Goal: Feedback & Contribution: Submit feedback/report problem

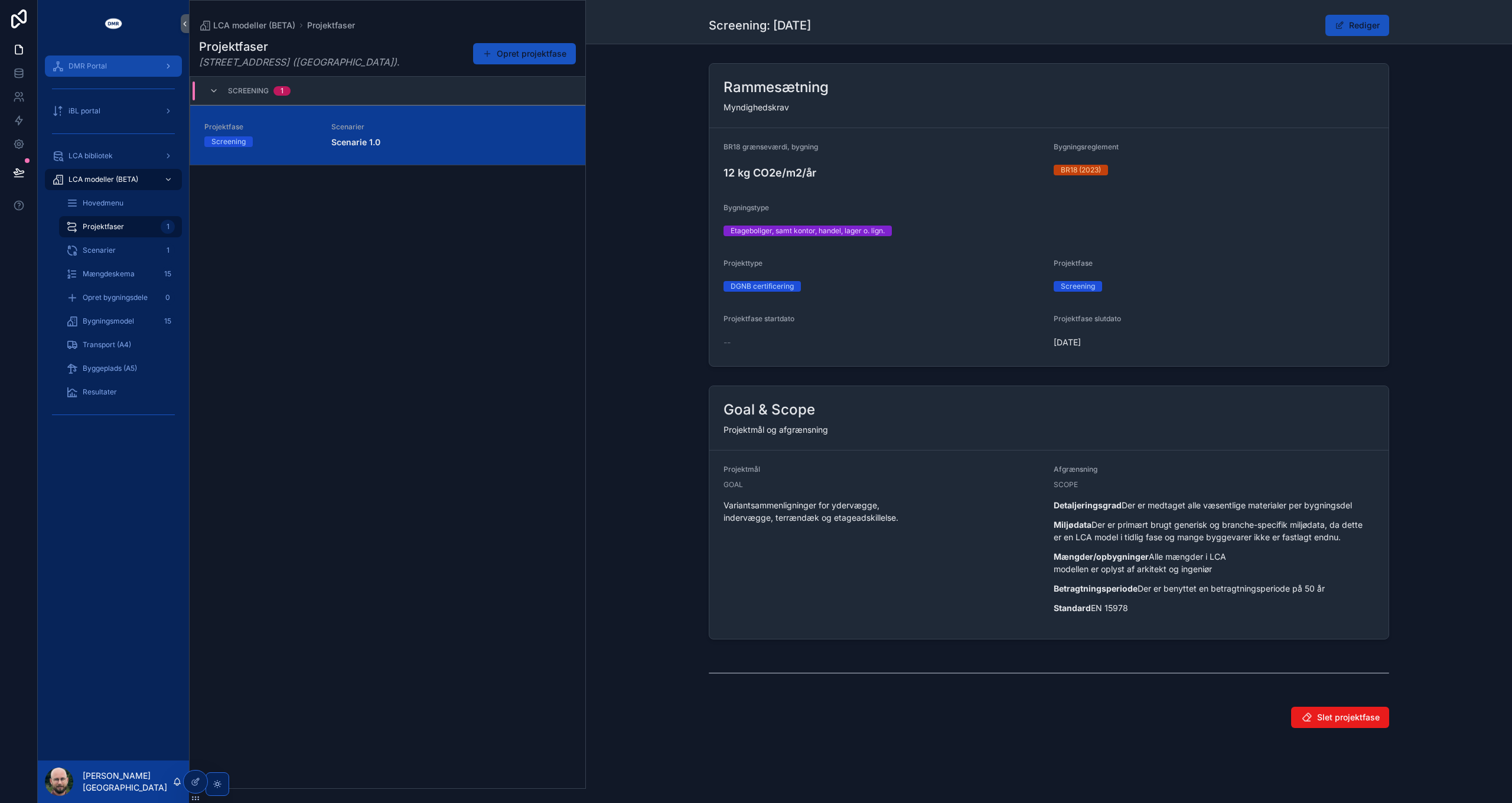
click at [97, 58] on div "DMR Portal" at bounding box center [113, 66] width 123 height 19
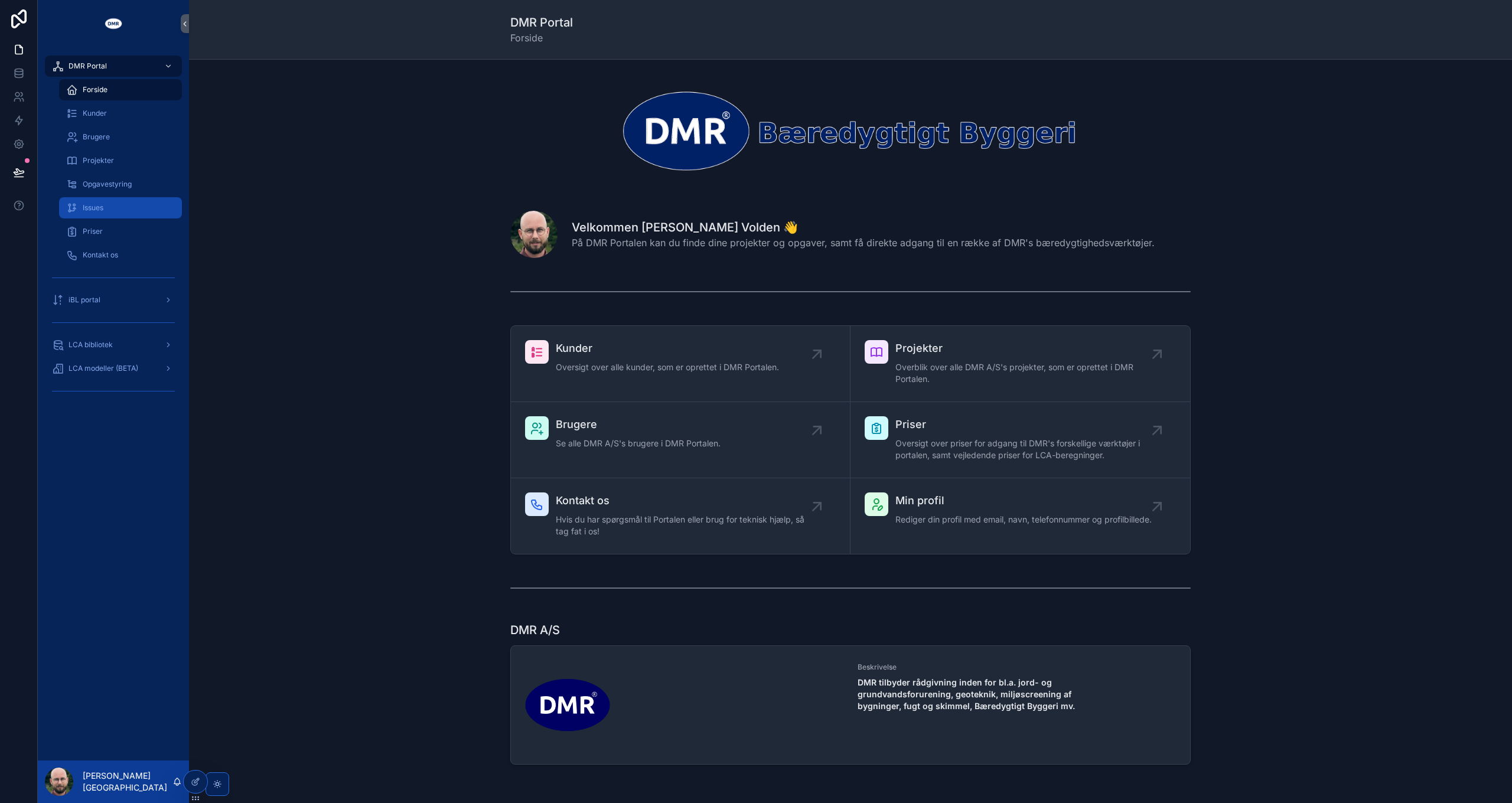
click at [101, 201] on div "Issues" at bounding box center [121, 208] width 109 height 19
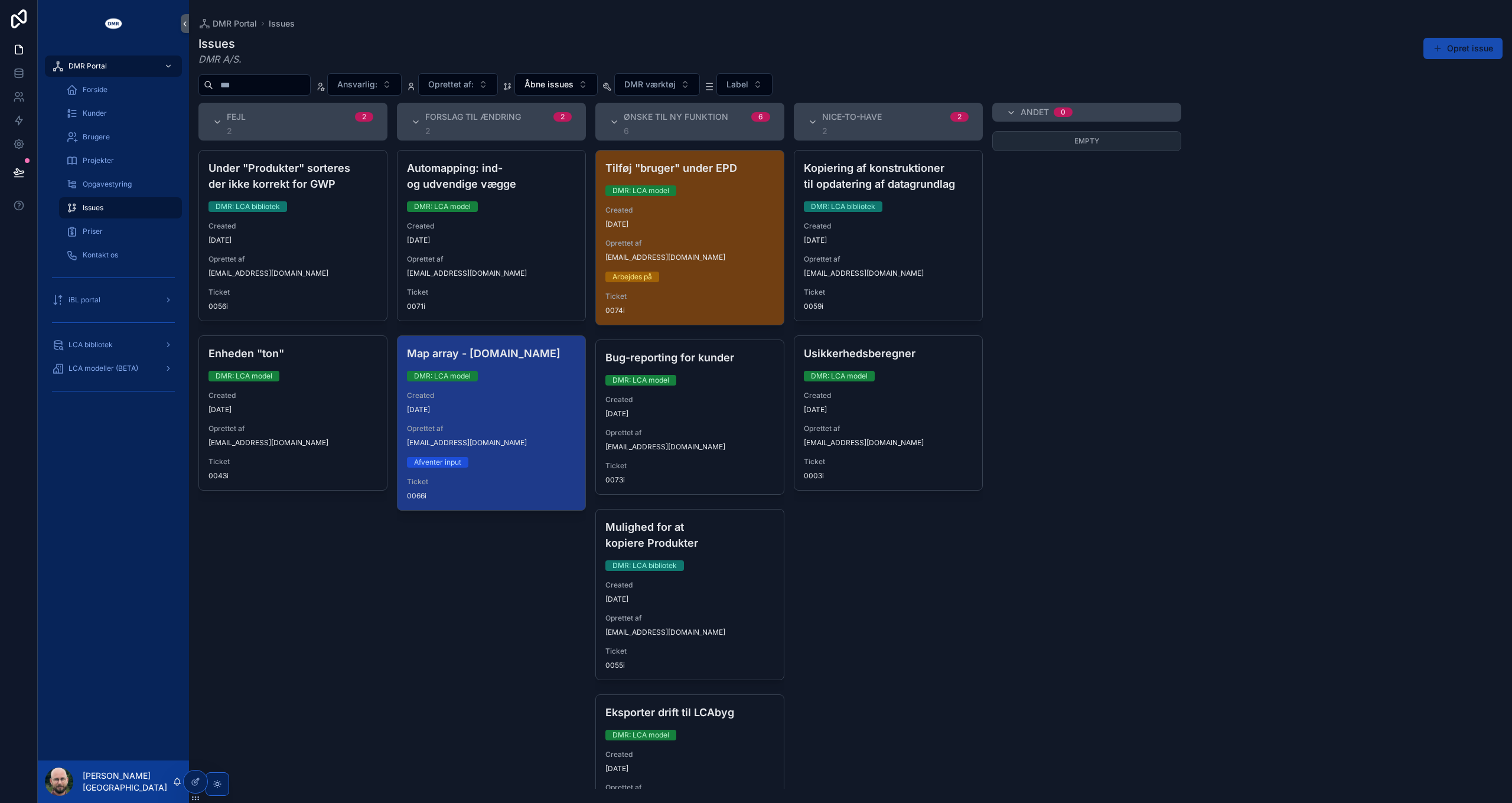
click at [1467, 43] on button "Opret issue" at bounding box center [1463, 48] width 79 height 22
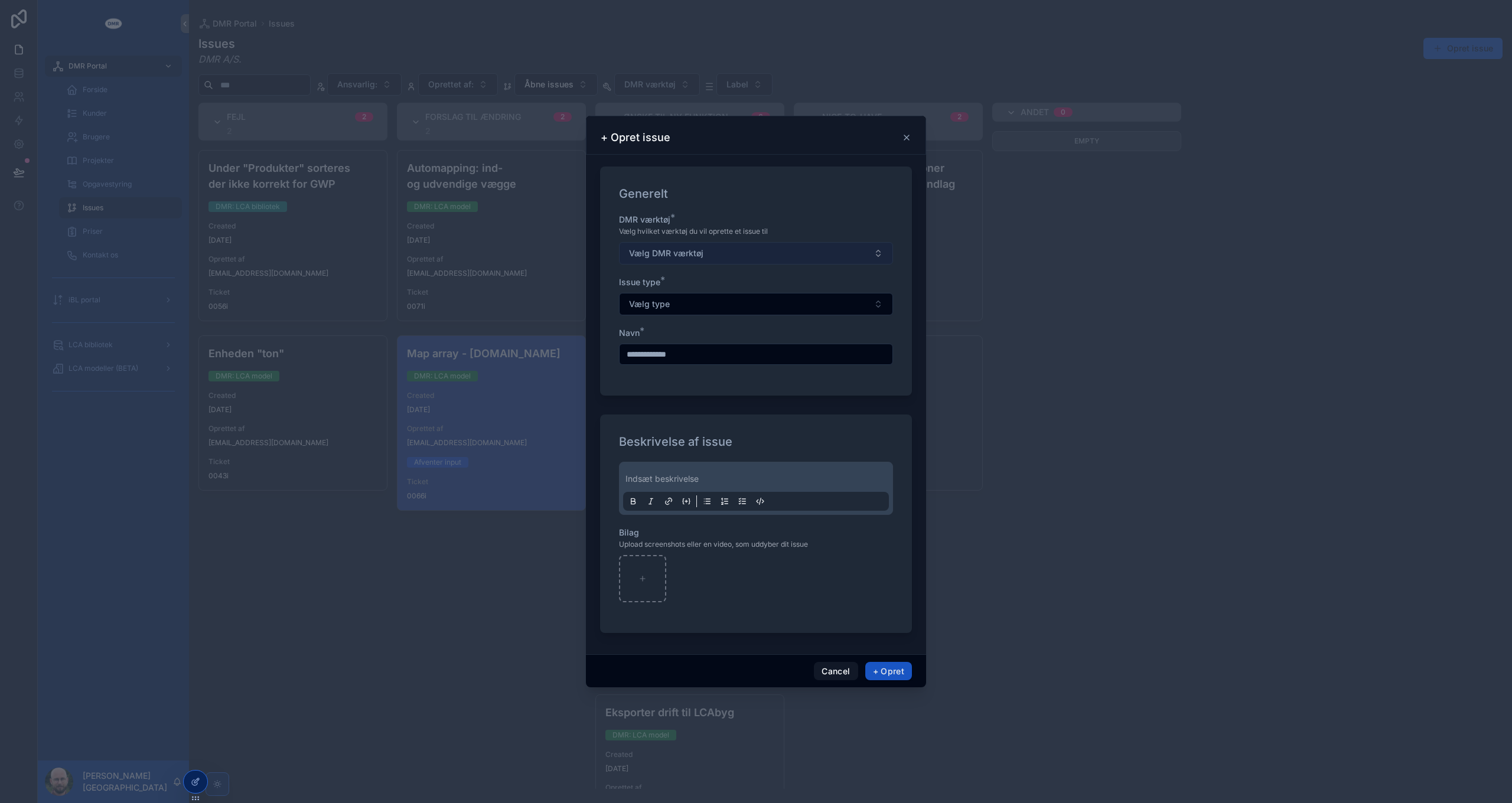
click at [671, 256] on span "Vælg DMR værktøj" at bounding box center [666, 253] width 74 height 12
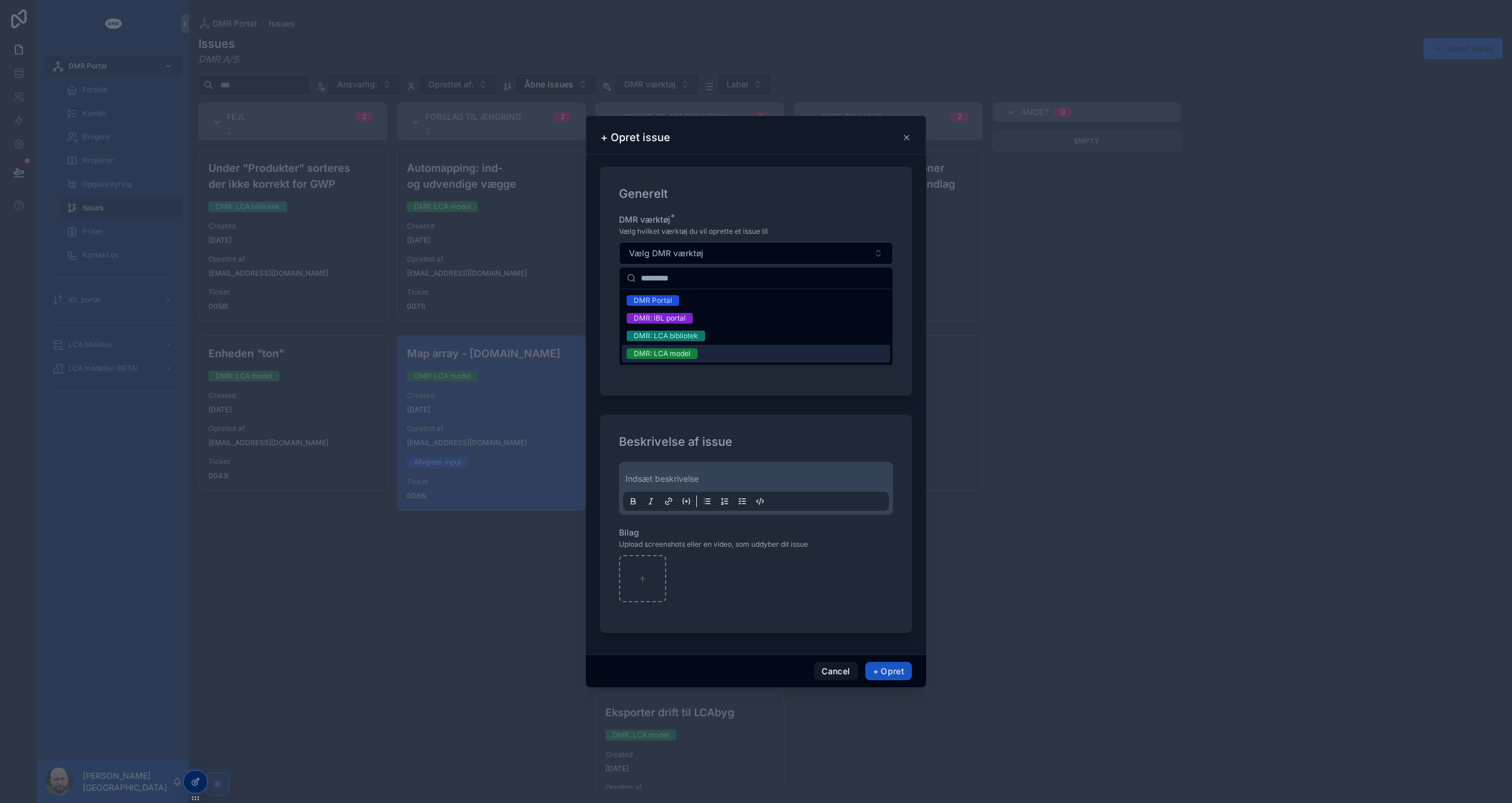
click at [687, 352] on div "DMR: LCA model" at bounding box center [662, 353] width 57 height 10
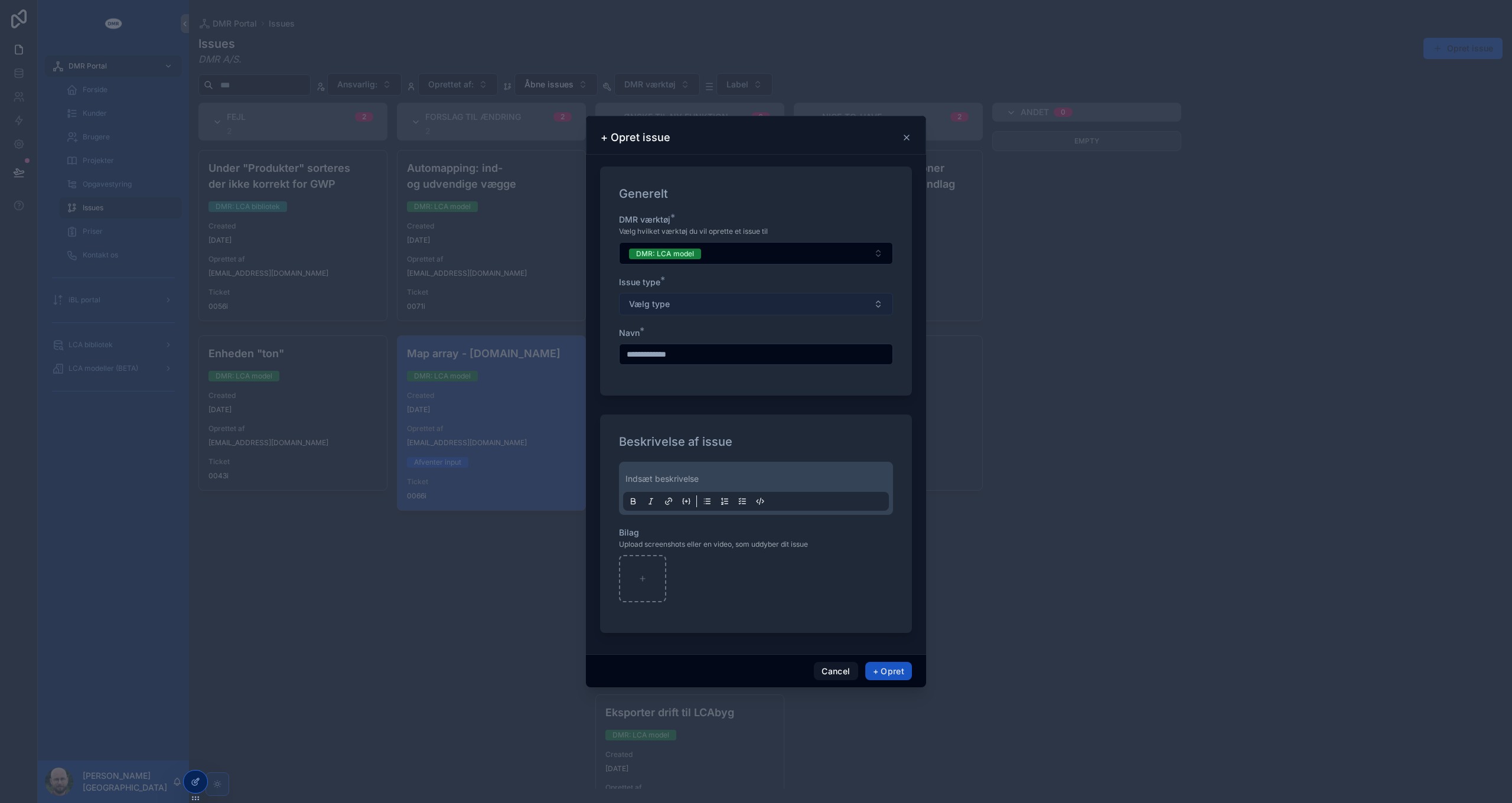
click at [674, 305] on button "Vælg type" at bounding box center [756, 304] width 274 height 22
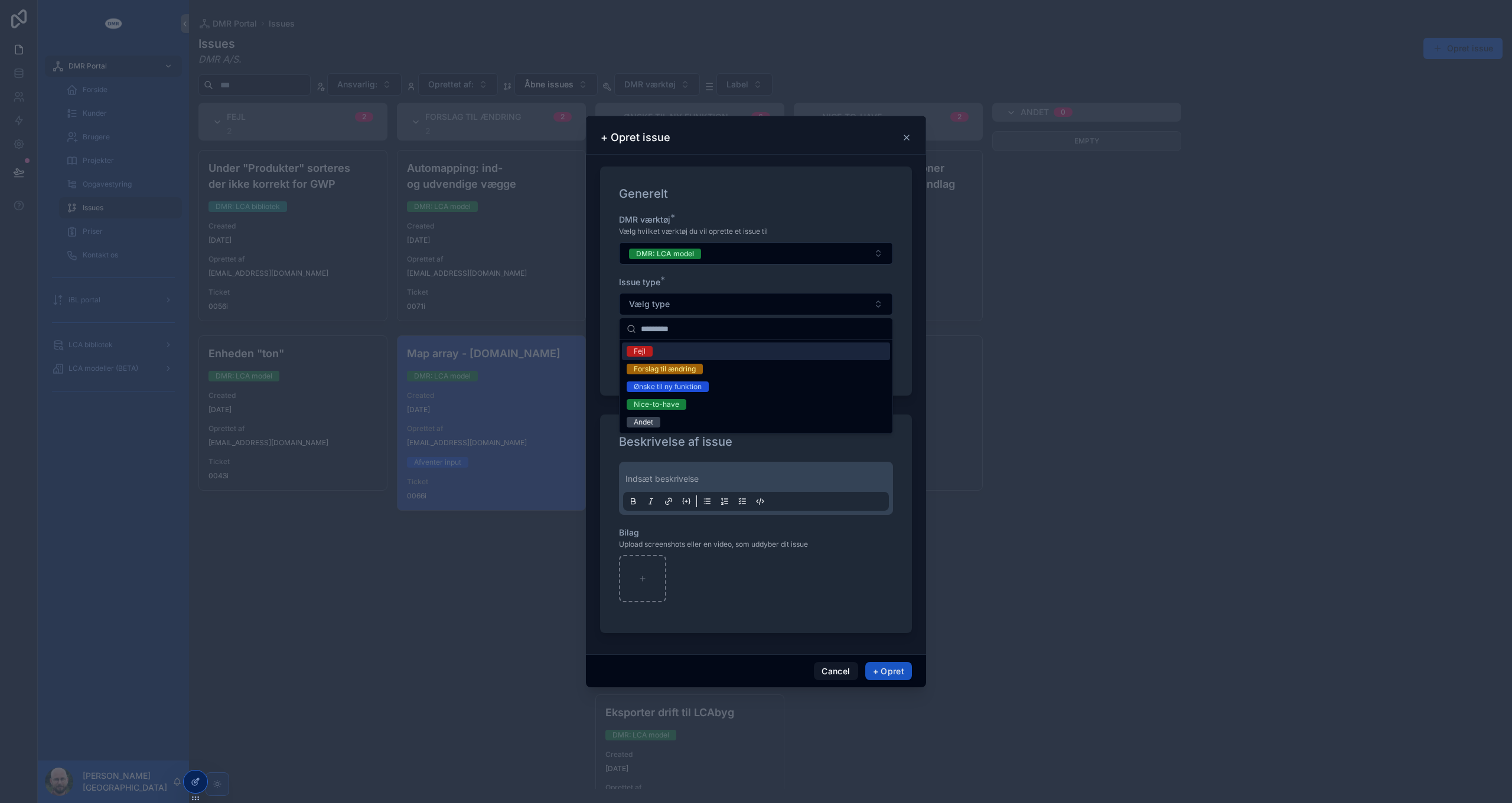
click at [640, 353] on div "Fejl" at bounding box center [640, 351] width 12 height 10
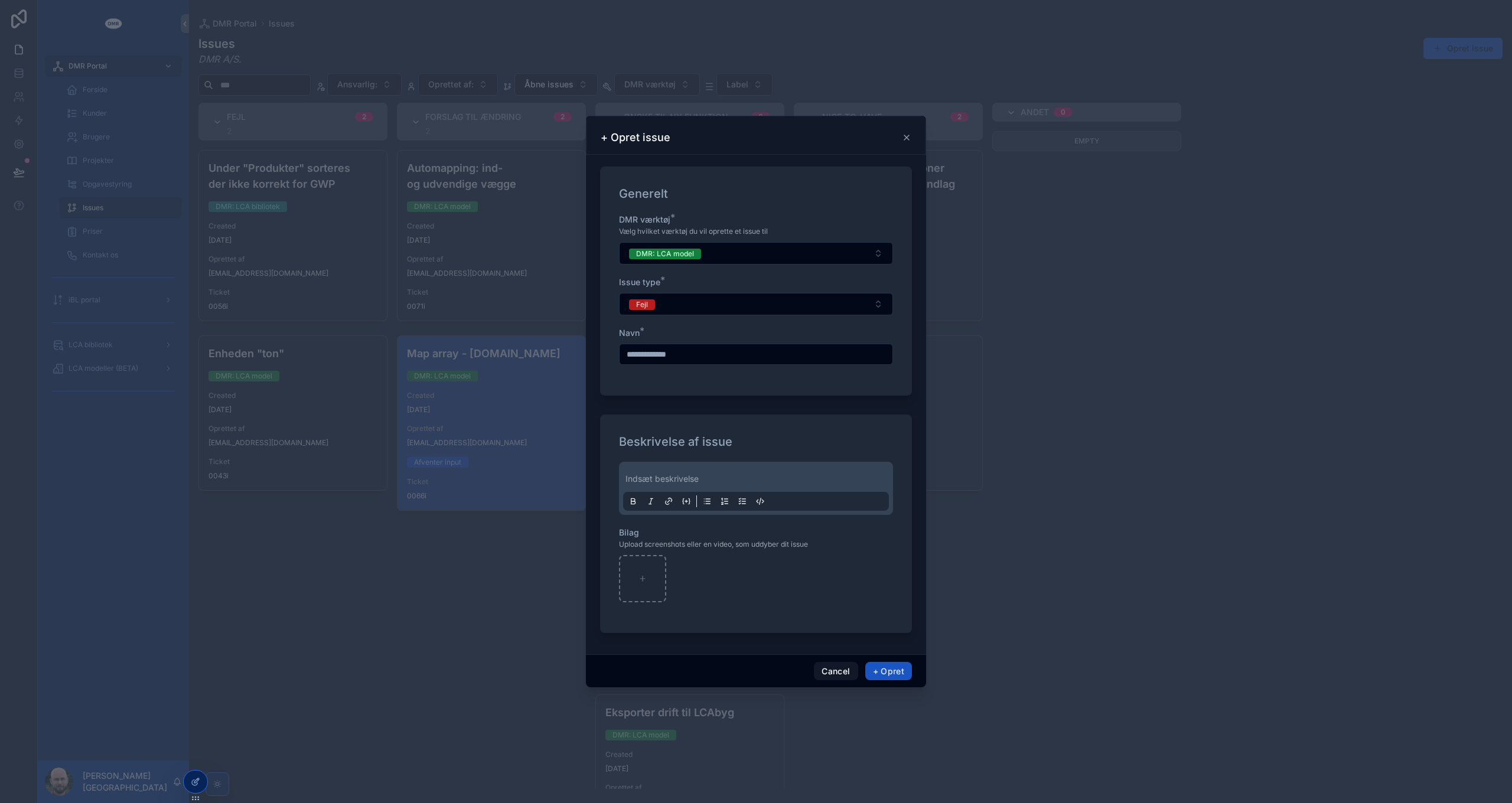
click at [675, 353] on input "scrollable content" at bounding box center [756, 353] width 273 height 16
type input "**********"
click at [665, 480] on div "Indsæt beskrivelse" at bounding box center [756, 489] width 266 height 45
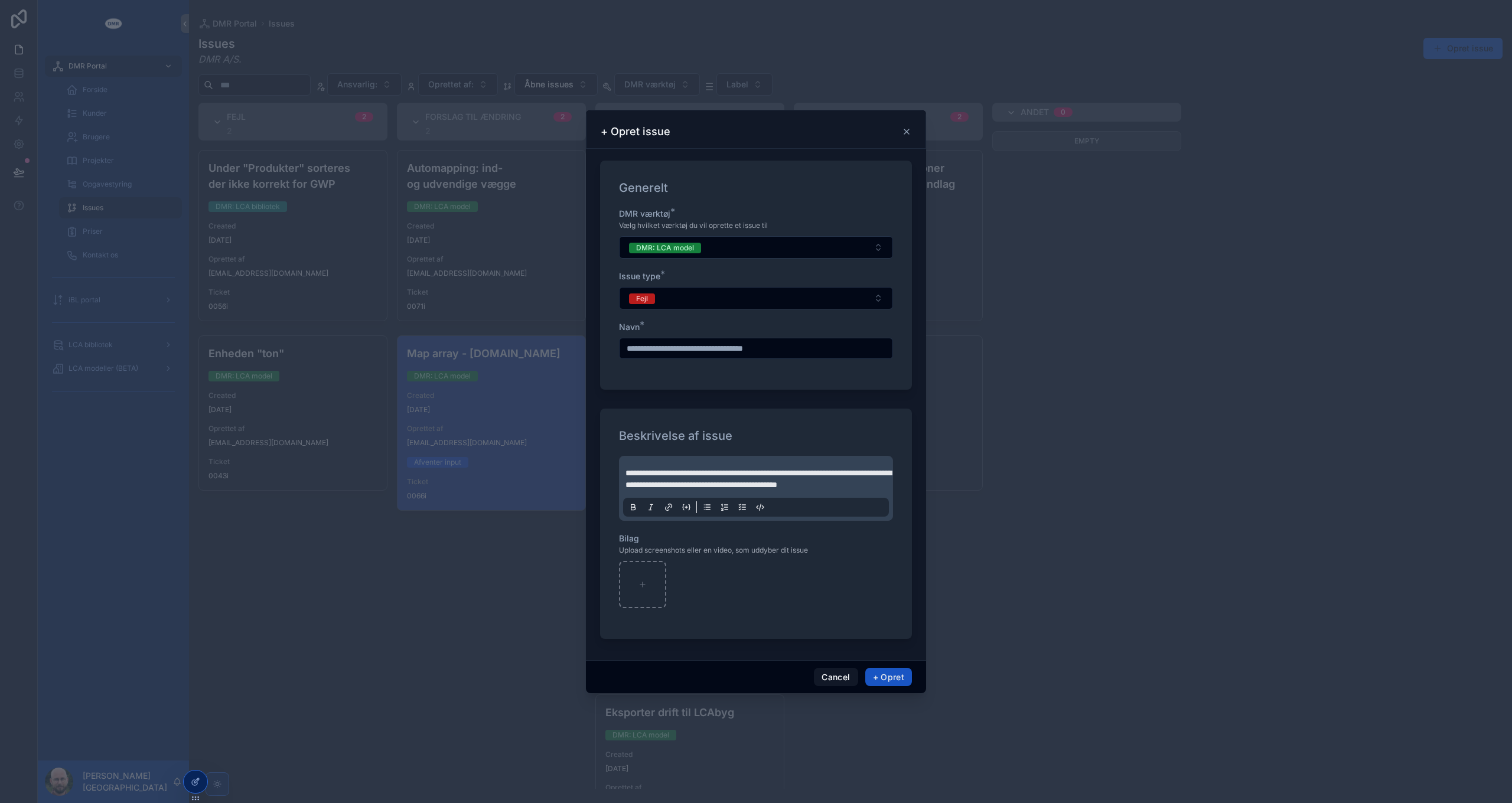
click at [878, 476] on span "**********" at bounding box center [759, 478] width 266 height 20
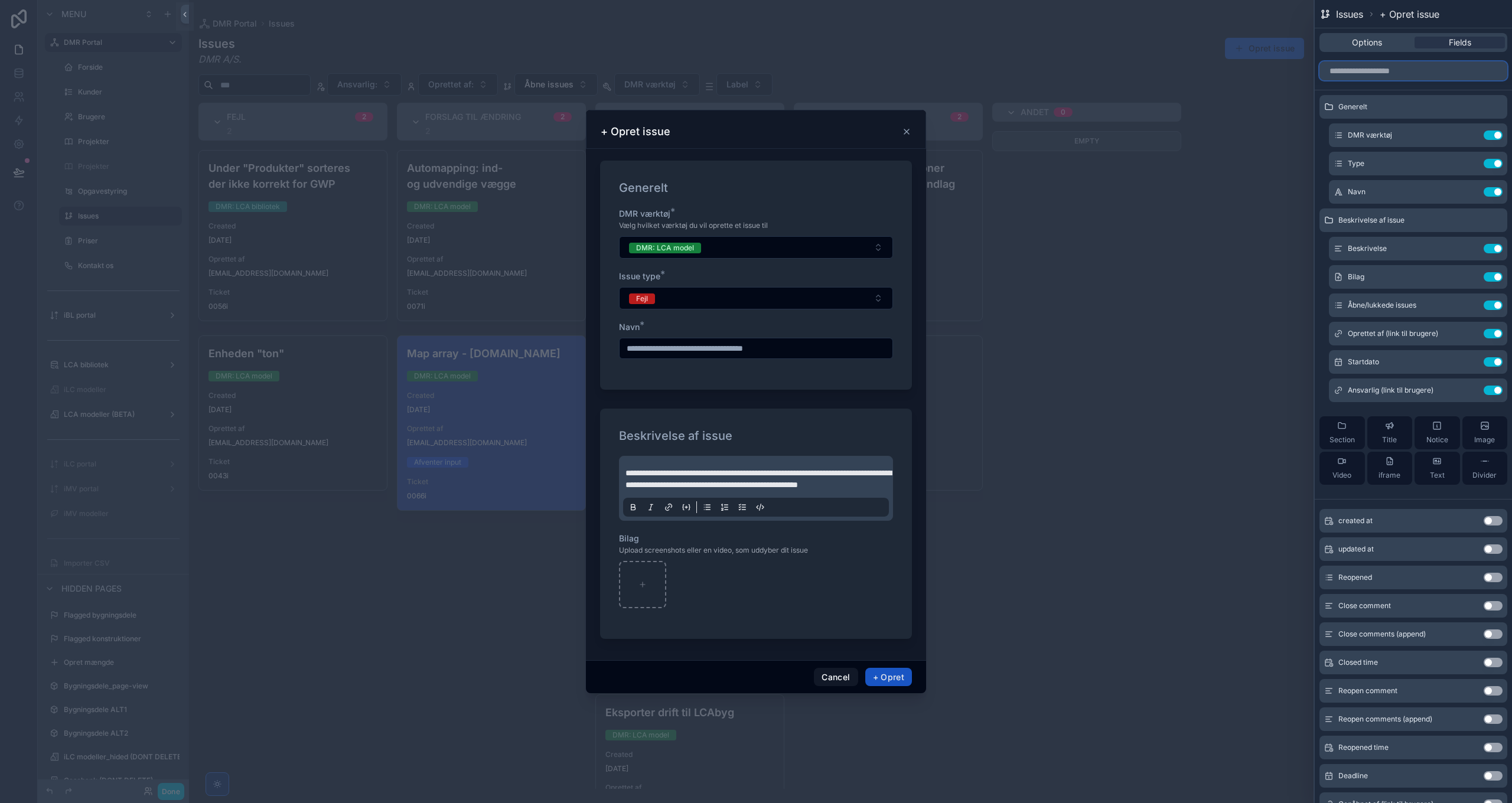
click at [1384, 72] on input "text" at bounding box center [1414, 71] width 188 height 19
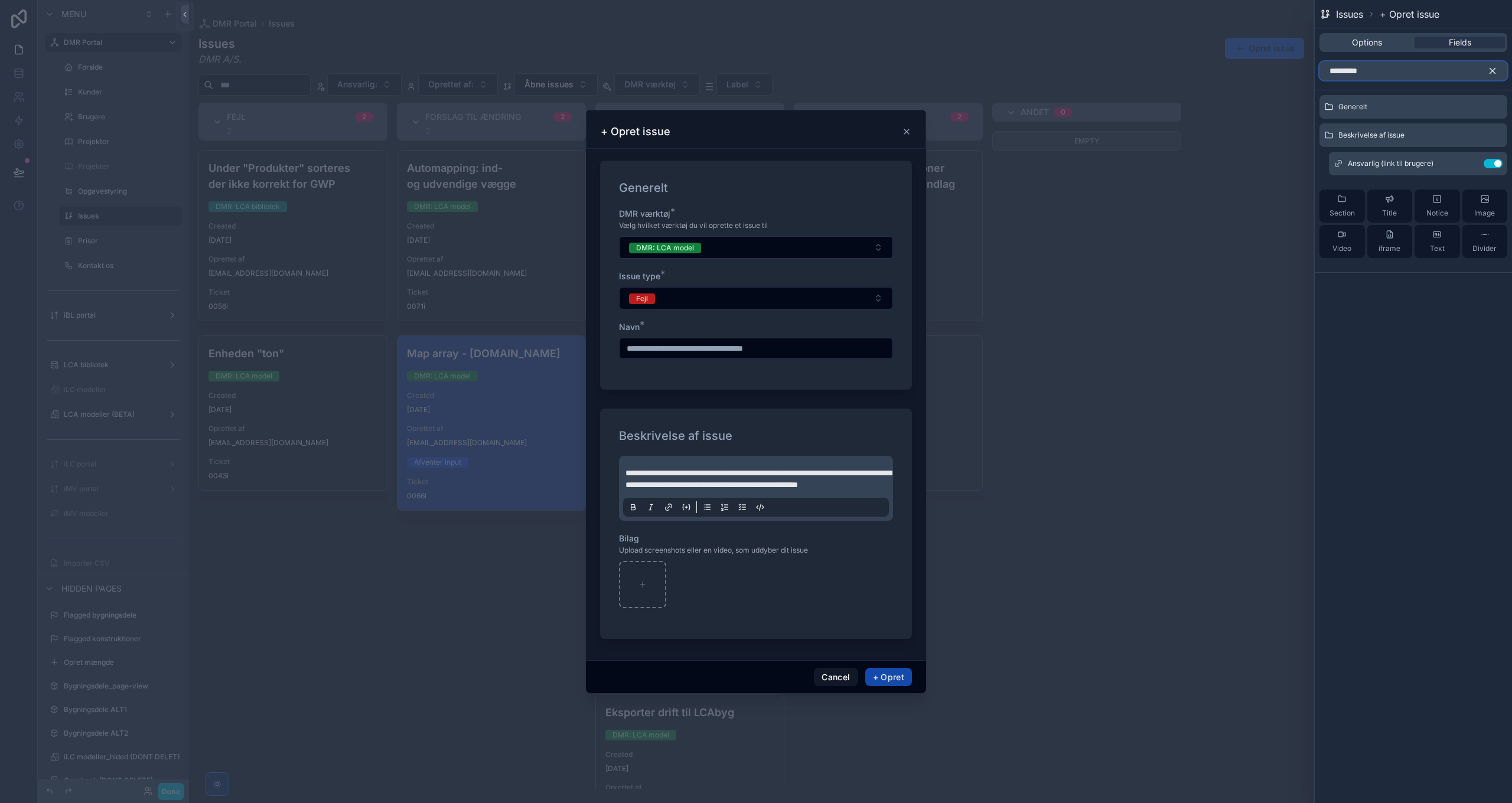
type input "*********"
click at [889, 687] on button "+ Opret" at bounding box center [889, 677] width 47 height 19
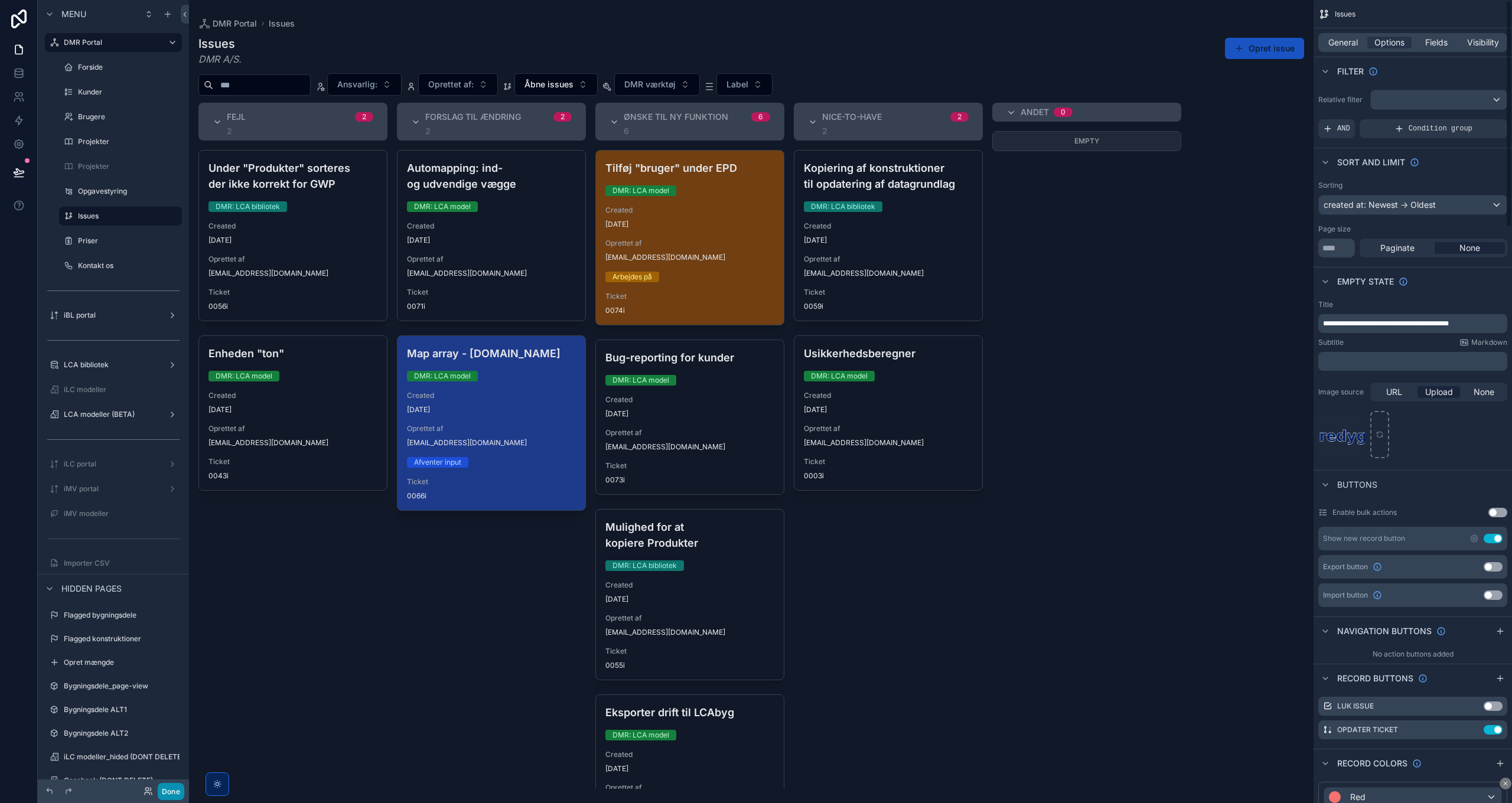
click at [169, 790] on button "Done" at bounding box center [171, 791] width 27 height 17
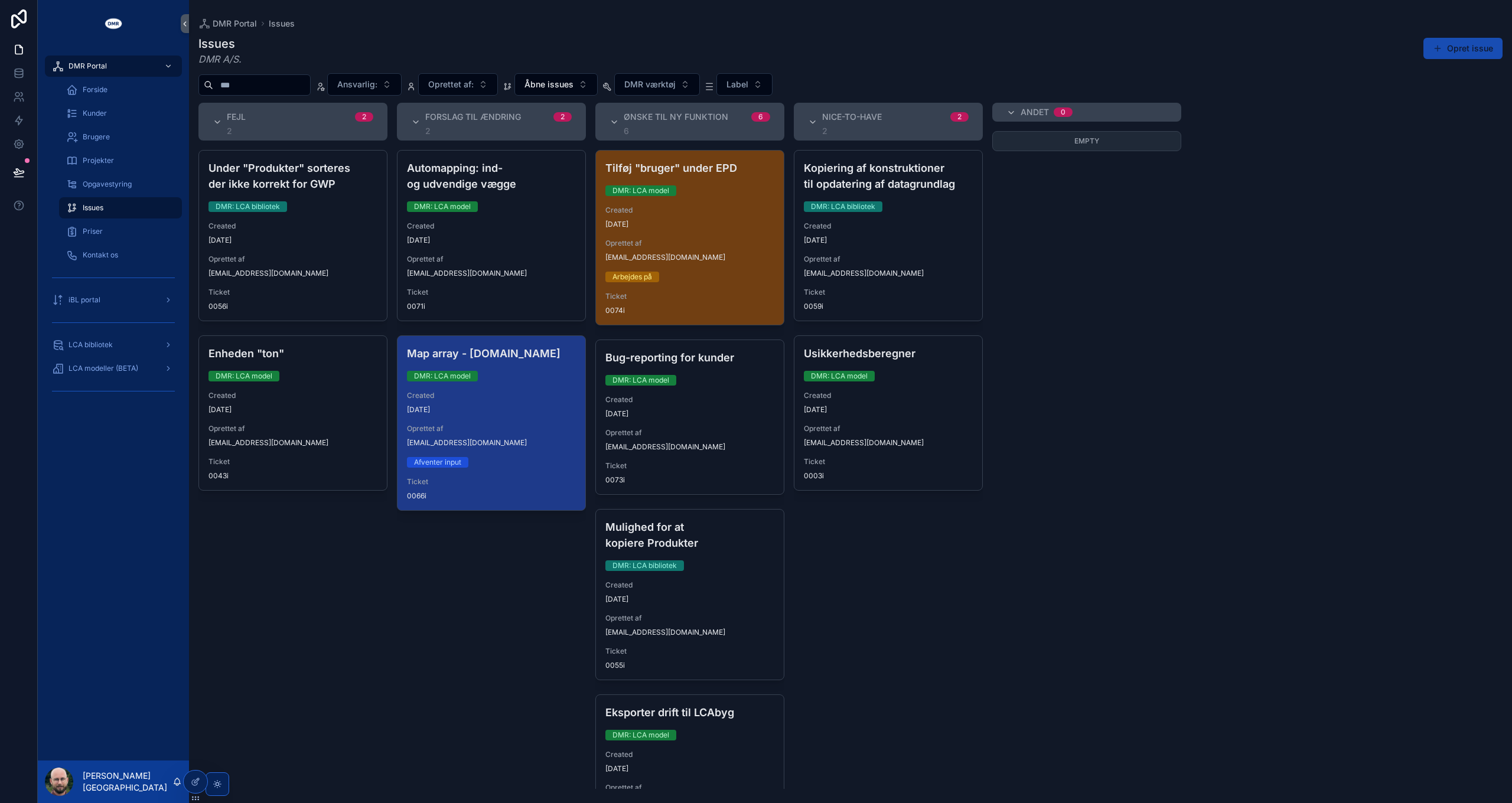
click at [1454, 47] on button "Opret issue" at bounding box center [1463, 48] width 79 height 22
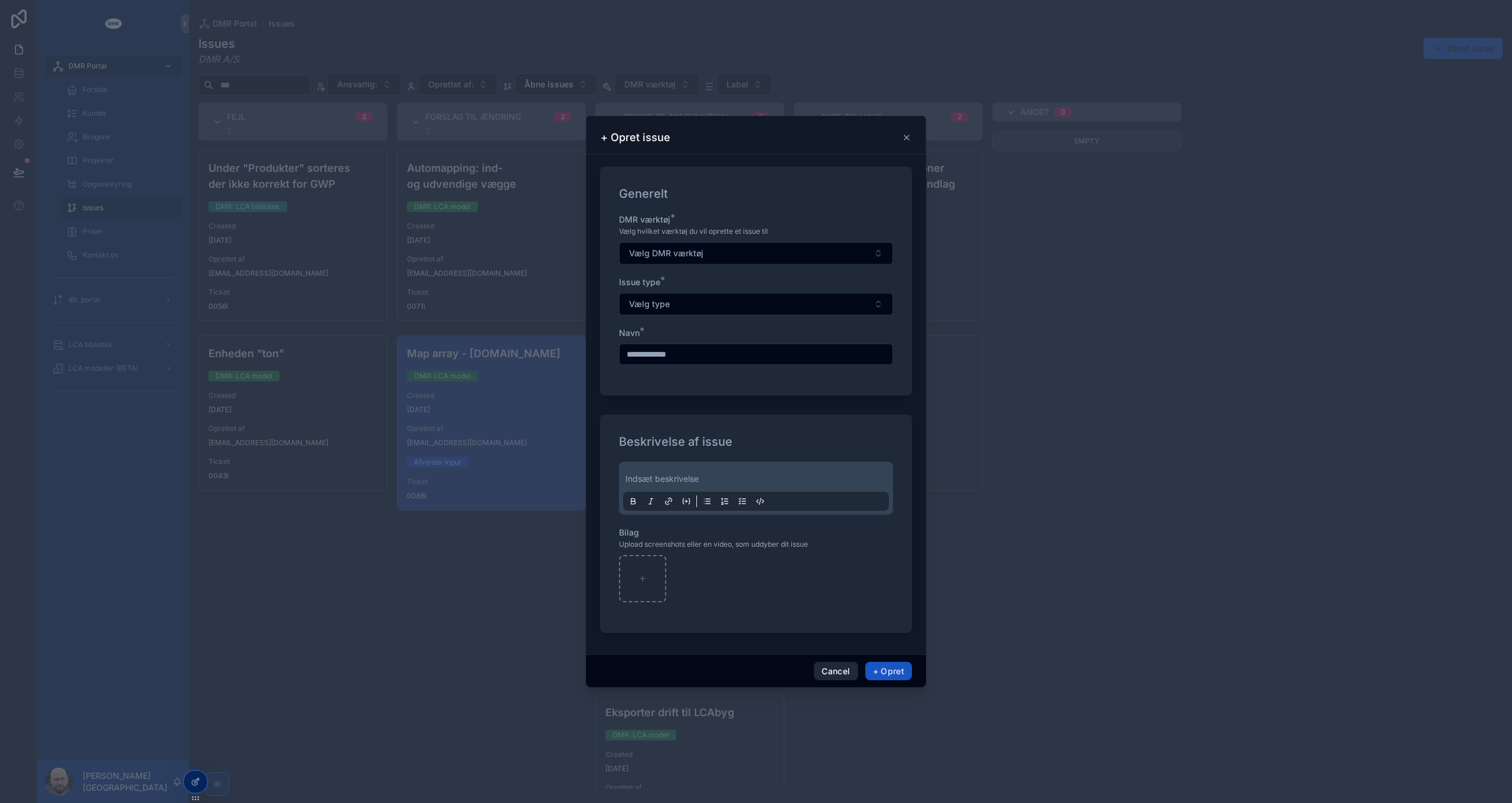
click at [834, 669] on button "Cancel" at bounding box center [835, 671] width 44 height 19
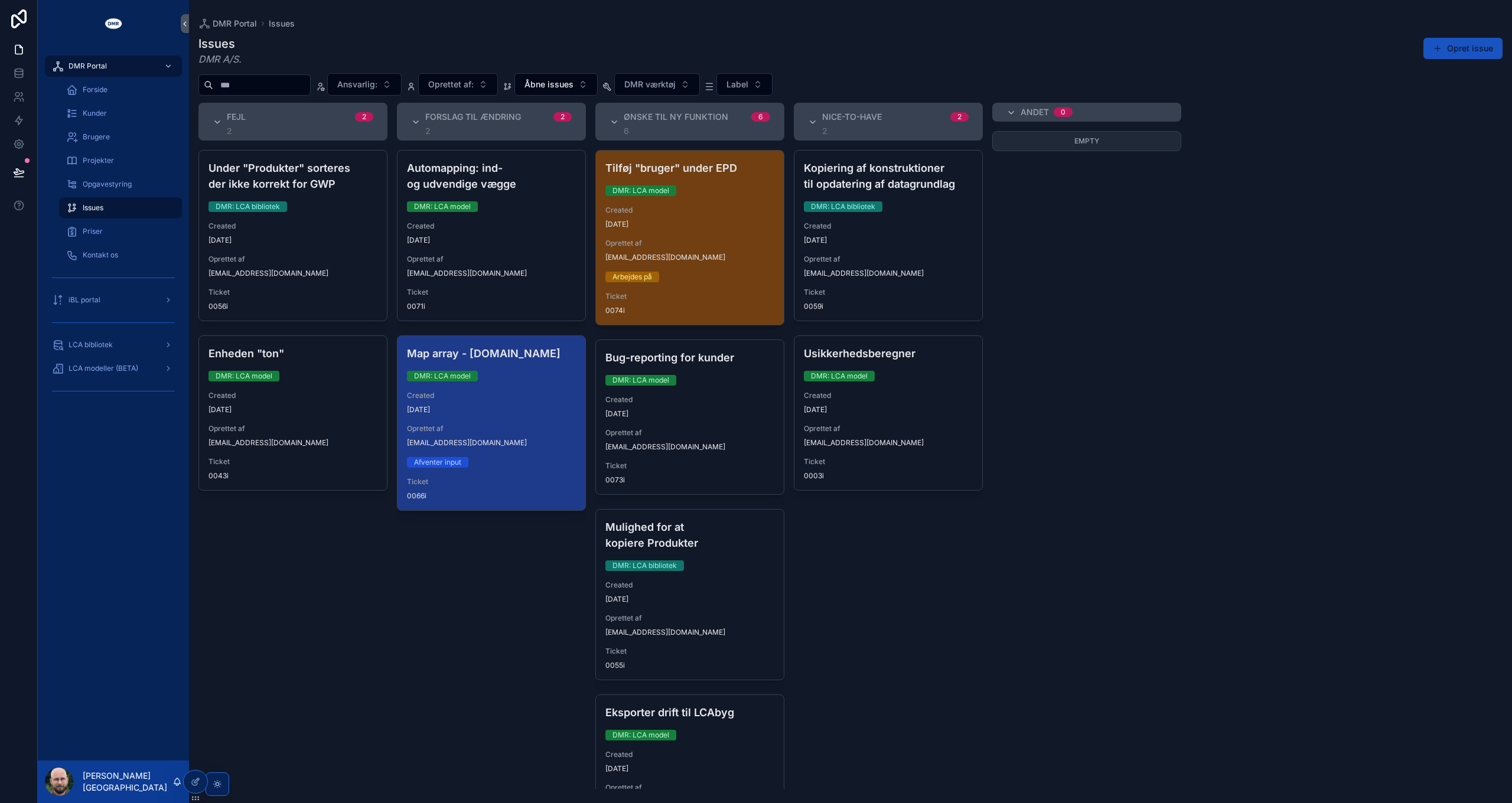
drag, startPoint x: 341, startPoint y: 620, endPoint x: 303, endPoint y: 501, distance: 124.9
click at [341, 619] on div "Under "Produkter" sorteres der ikke korrekt for GWP DMR: LCA bibliotek Created …" at bounding box center [292, 469] width 189 height 638
click at [99, 182] on span "Opgavestyring" at bounding box center [107, 184] width 49 height 9
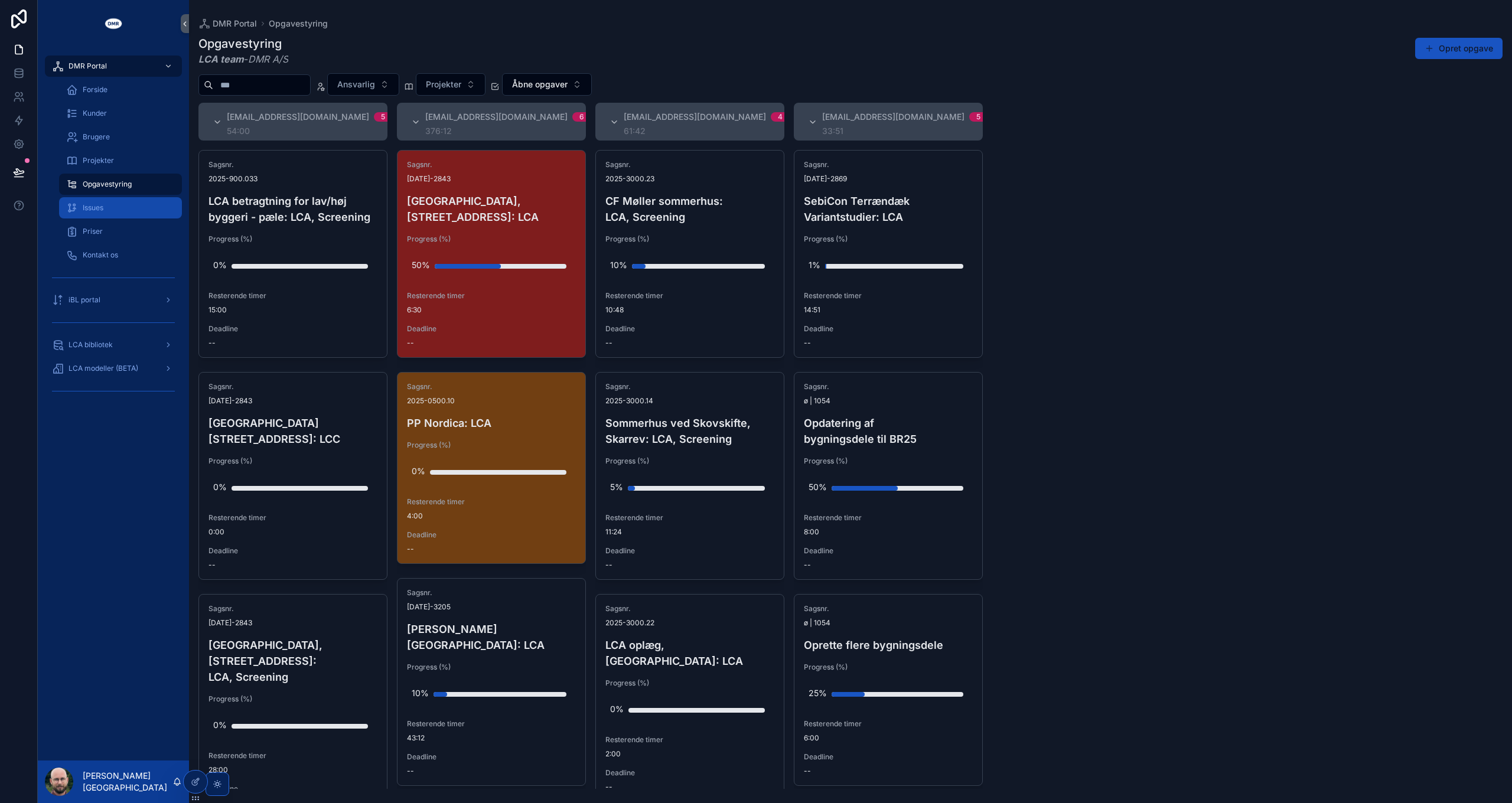
click at [95, 208] on span "Issues" at bounding box center [93, 208] width 21 height 9
